Goal: Book appointment/travel/reservation

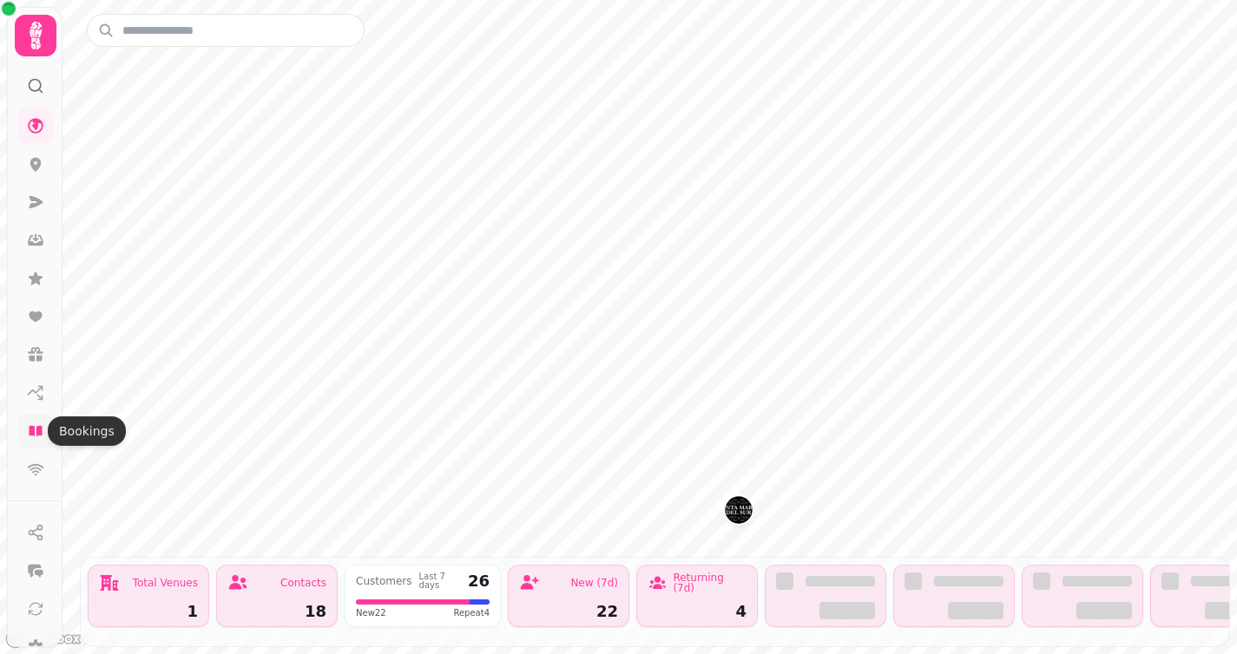
click at [34, 429] on icon at bounding box center [35, 431] width 13 height 10
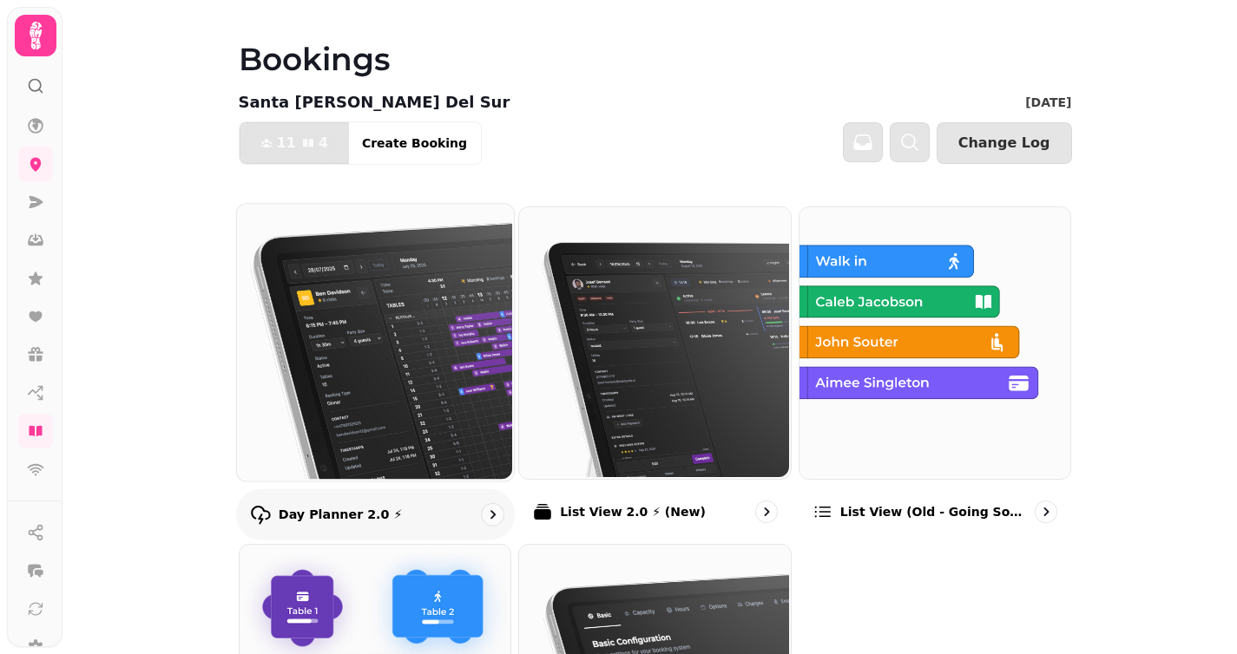
click at [399, 326] on img at bounding box center [372, 340] width 277 height 277
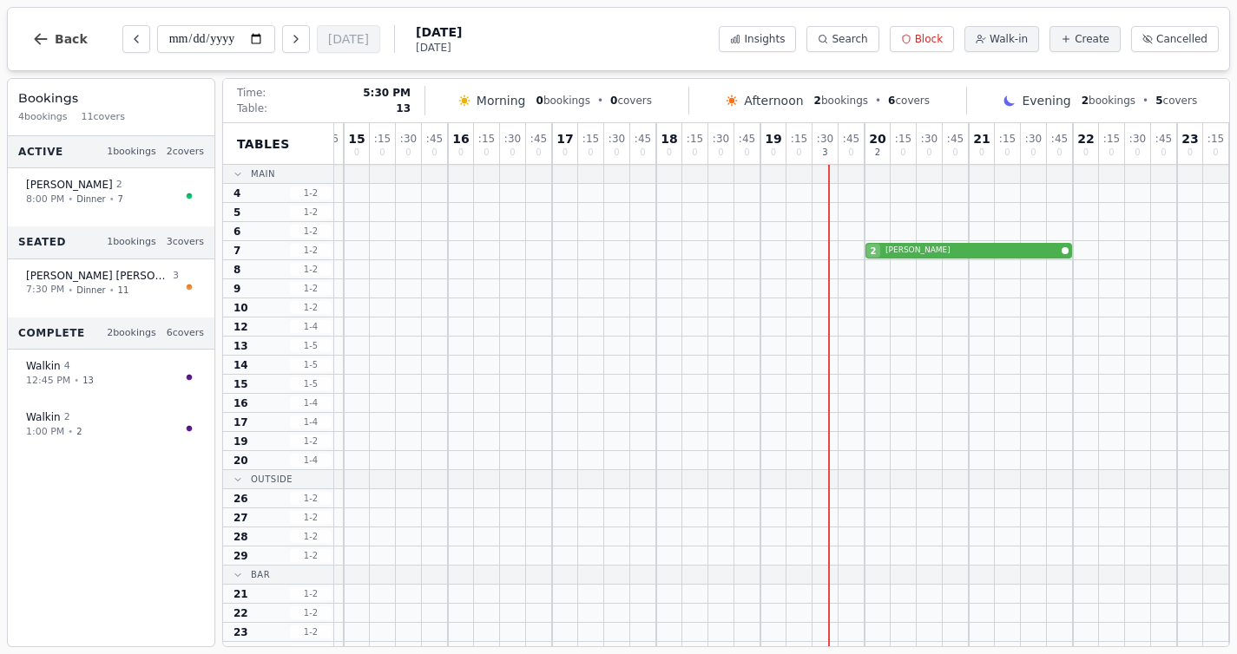
scroll to position [1, 0]
